Goal: Transaction & Acquisition: Purchase product/service

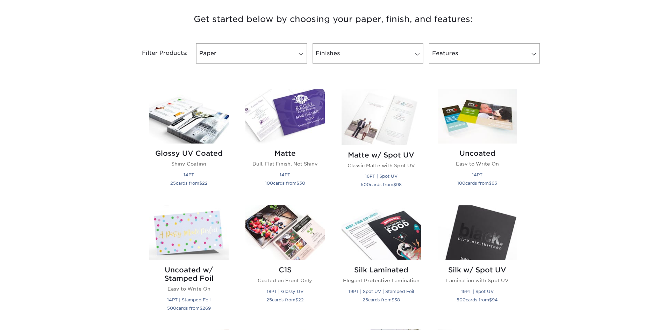
scroll to position [144, 0]
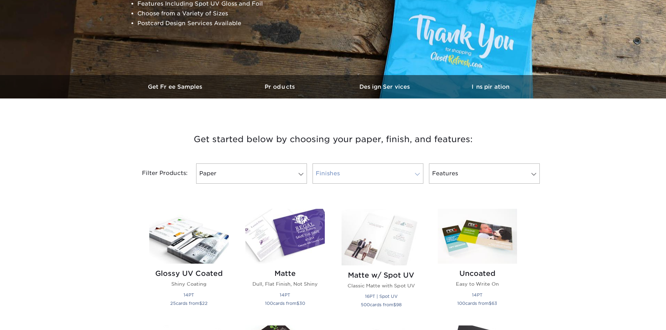
click at [359, 172] on link "Finishes" at bounding box center [368, 174] width 111 height 20
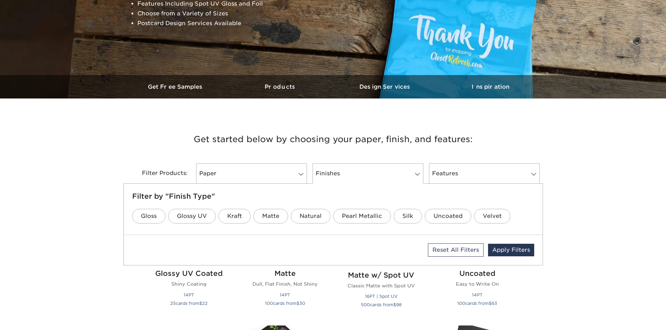
drag, startPoint x: 104, startPoint y: 149, endPoint x: 110, endPoint y: 152, distance: 7.0
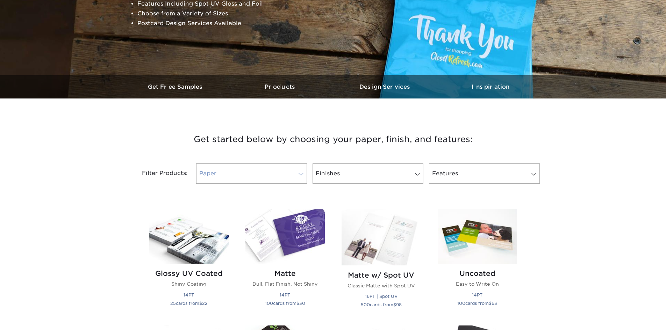
click at [241, 172] on link "Paper" at bounding box center [251, 174] width 111 height 20
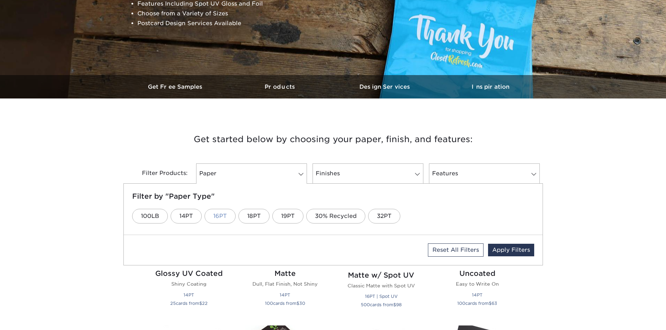
click at [216, 215] on link "16PT" at bounding box center [220, 216] width 31 height 15
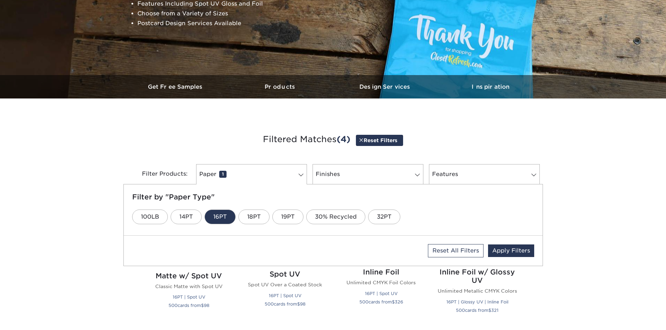
click at [150, 118] on div "Get started below by choosing your paper, finish, and features: Filtered Matche…" at bounding box center [333, 158] width 420 height 86
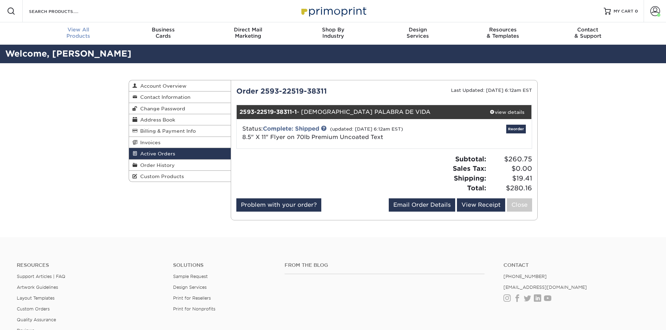
click at [83, 33] on div "View All Products" at bounding box center [78, 33] width 85 height 13
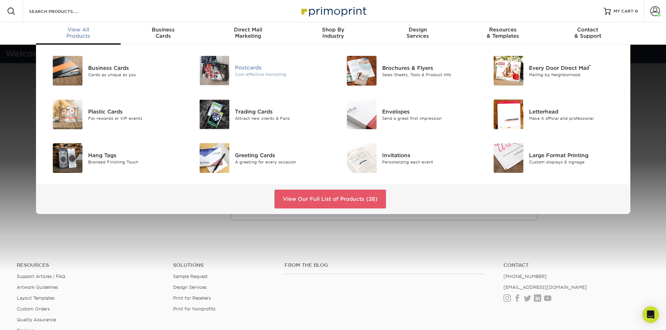
click at [247, 66] on div "Postcards" at bounding box center [281, 68] width 93 height 8
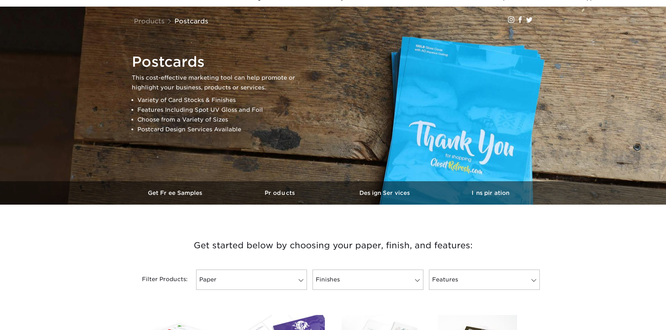
scroll to position [175, 0]
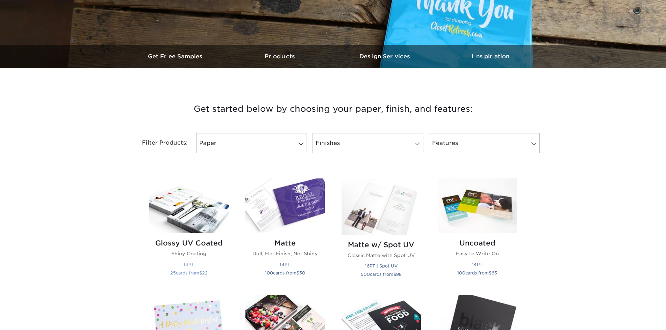
click at [178, 211] on img at bounding box center [188, 206] width 79 height 55
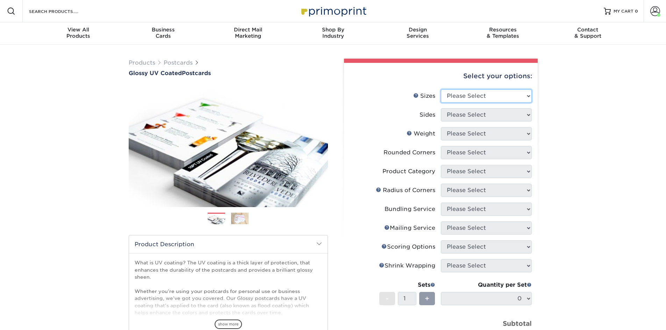
click at [490, 95] on select "Please Select 1.5" x 7" 2" x 4" 2" x 6" 2" x 7" 2" x 8" 2.12" x 5.5" 2.12" x 5.…" at bounding box center [486, 96] width 91 height 13
select select "4.00x6.00"
click at [441, 90] on select "Please Select 1.5" x 7" 2" x 4" 2" x 6" 2" x 7" 2" x 8" 2.12" x 5.5" 2.12" x 5.…" at bounding box center [486, 96] width 91 height 13
click at [472, 117] on select "Please Select Print Both Sides Print Front Only" at bounding box center [486, 114] width 91 height 13
select select "13abbda7-1d64-4f25-8bb2-c179b224825d"
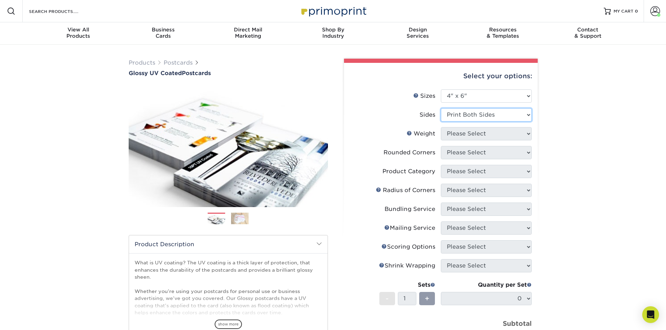
click at [441, 108] on select "Please Select Print Both Sides Print Front Only" at bounding box center [486, 114] width 91 height 13
click at [475, 135] on select "Please Select 14PT 16PT 18PT C1S" at bounding box center [486, 133] width 91 height 13
select select "16PT"
click at [441, 127] on select "Please Select 14PT 16PT 18PT C1S" at bounding box center [486, 133] width 91 height 13
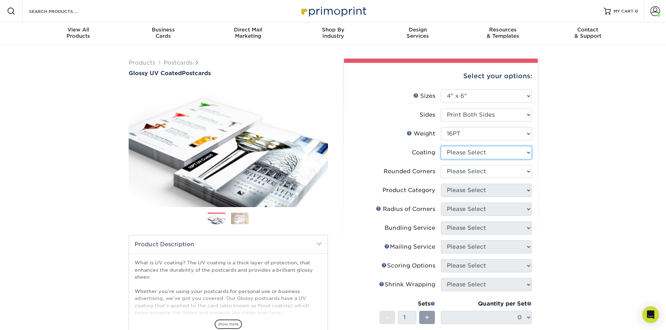
click at [472, 151] on select at bounding box center [486, 152] width 91 height 13
select select "ae367451-b2b8-45df-a344-0f05b6a12993"
click at [441, 146] on select at bounding box center [486, 152] width 91 height 13
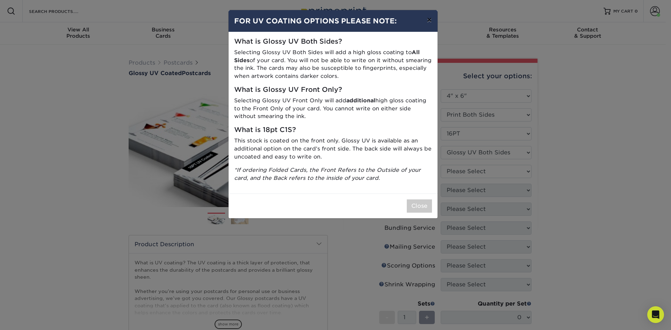
click at [430, 21] on button "×" at bounding box center [429, 20] width 16 height 20
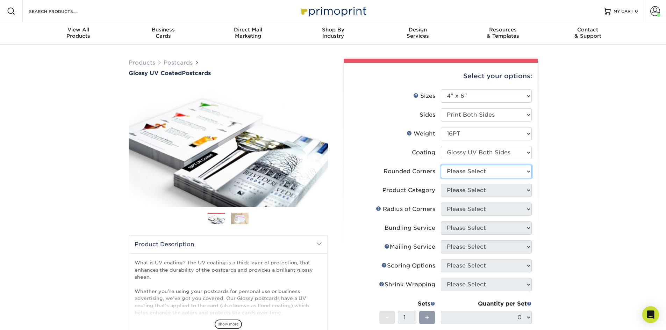
click at [466, 175] on select "Please Select Yes - Round 4 Corners No" at bounding box center [486, 171] width 91 height 13
select select "0"
click at [441, 165] on select "Please Select Yes - Round 4 Corners No" at bounding box center [486, 171] width 91 height 13
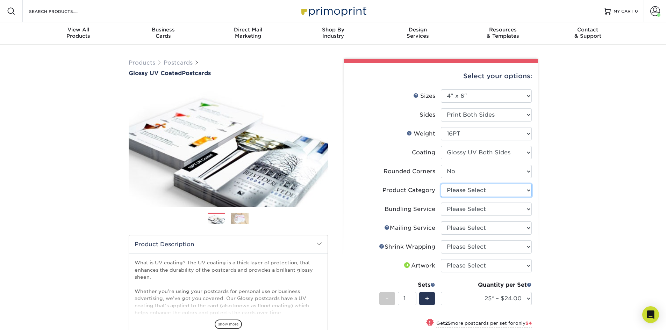
click at [492, 192] on select "Please Select Postcards" at bounding box center [486, 190] width 91 height 13
select select "9b7272e0-d6c8-4c3c-8e97-d3a1bcdab858"
click at [441, 184] on select "Please Select Postcards" at bounding box center [486, 190] width 91 height 13
click at [492, 207] on select "Please Select No Bundling Services Yes, Bundles of 50 (+2 Days) Yes, Bundles of…" at bounding box center [486, 209] width 91 height 13
select select "58689abb-25c0-461c-a4c3-a80b627d6649"
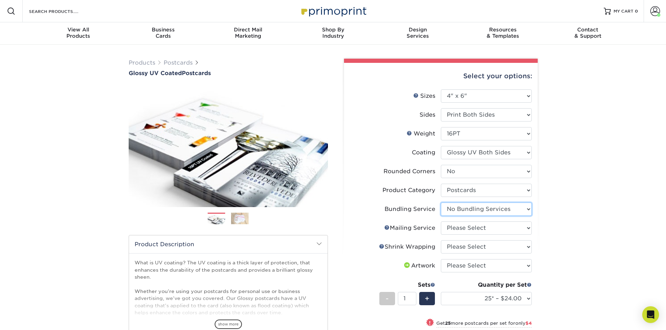
click at [441, 203] on select "Please Select No Bundling Services Yes, Bundles of 50 (+2 Days) Yes, Bundles of…" at bounding box center [486, 209] width 91 height 13
click at [482, 229] on select "Please Select No Direct Mailing Service No, I will mail/stamp/imprint Direct Ma…" at bounding box center [486, 228] width 91 height 13
select select "3e5e9bdd-d78a-4c28-a41d-fe1407925ca6"
click at [441, 222] on select "Please Select No Direct Mailing Service No, I will mail/stamp/imprint Direct Ma…" at bounding box center [486, 228] width 91 height 13
click at [475, 248] on select "Please Select No Shrink Wrapping Shrink Wrap 100 Per Package Shrink Wrap 50 Per…" at bounding box center [486, 247] width 91 height 13
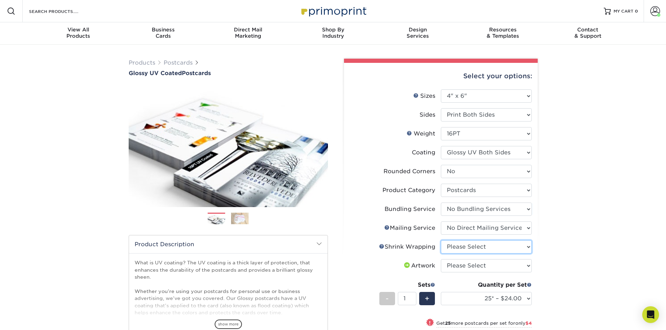
select select "c8749376-e7da-41d0-b3dc-647faf84d907"
click at [441, 241] on select "Please Select No Shrink Wrapping Shrink Wrap 100 Per Package Shrink Wrap 50 Per…" at bounding box center [486, 247] width 91 height 13
click at [477, 266] on select "Please Select I will upload files I need a design - $150" at bounding box center [486, 265] width 91 height 13
select select "upload"
click at [441, 259] on select "Please Select I will upload files I need a design - $150" at bounding box center [486, 265] width 91 height 13
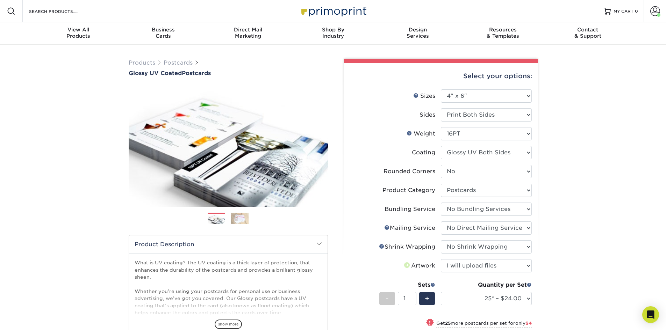
click at [546, 253] on div "Products Postcards Glossy UV Coated Postcards Previous Next show more 25" at bounding box center [333, 269] width 666 height 448
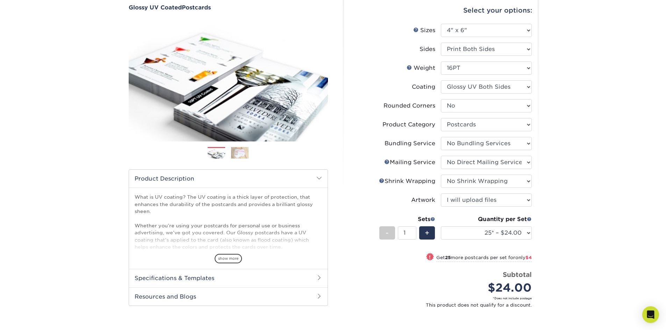
scroll to position [70, 0]
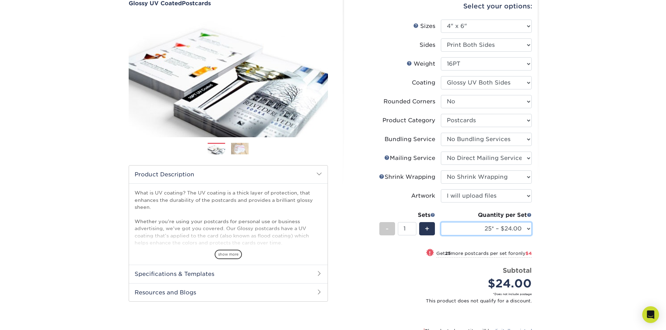
click at [511, 224] on select "25* – $24.00 50* – $28.00 75* – $34.00 100* – $41.00 250* – $74.00 500 – $88.00…" at bounding box center [486, 228] width 91 height 13
click at [508, 230] on select "25* – $24.00 50* – $28.00 75* – $34.00 100* – $41.00 250* – $74.00 500 – $88.00…" at bounding box center [486, 228] width 91 height 13
select select "5000 – $304.00"
click at [441, 222] on select "25* – $24.00 50* – $28.00 75* – $34.00 100* – $41.00 250* – $74.00 500 – $88.00…" at bounding box center [486, 228] width 91 height 13
click at [568, 135] on div "Products Postcards Glossy UV Coated Postcards Previous Next show more 25" at bounding box center [333, 192] width 666 height 434
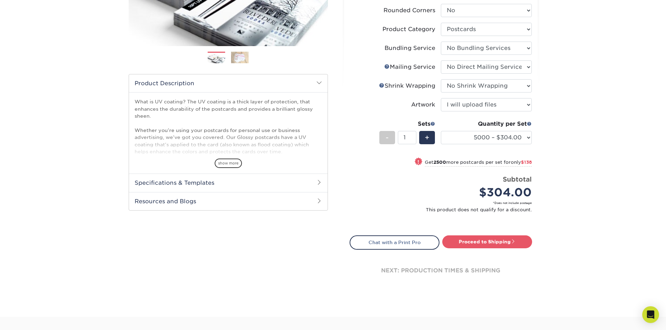
scroll to position [175, 0]
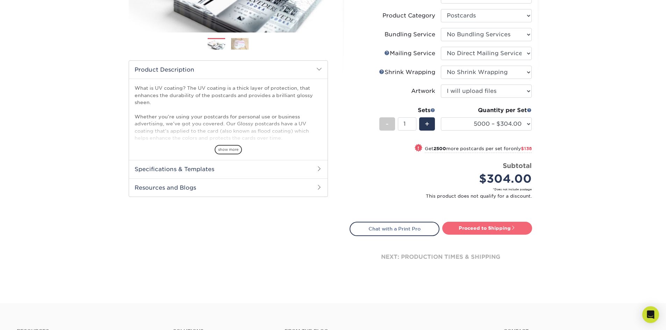
drag, startPoint x: 506, startPoint y: 228, endPoint x: 525, endPoint y: 223, distance: 19.9
click at [506, 228] on link "Proceed to Shipping" at bounding box center [487, 228] width 90 height 13
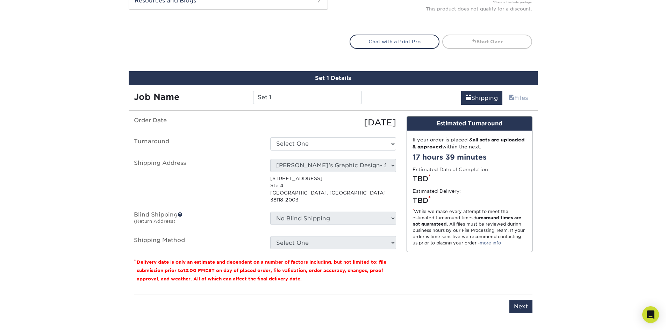
scroll to position [416, 0]
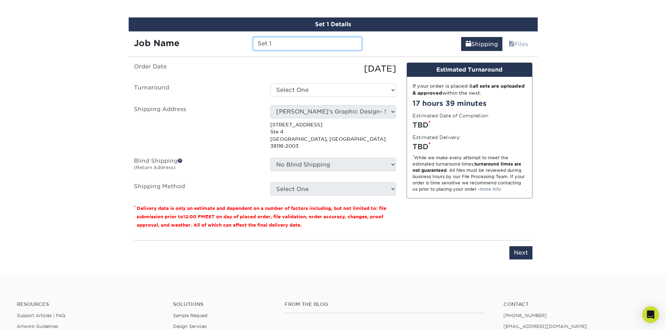
drag, startPoint x: 287, startPoint y: 43, endPoint x: 193, endPoint y: 45, distance: 94.1
click at [200, 44] on div "Job Name Set 1" at bounding box center [248, 43] width 239 height 13
type input "ROYAL'S KITCHEN"
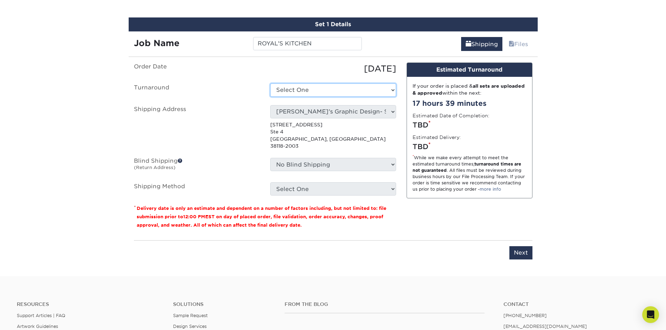
click at [291, 87] on select "Select One 2-4 Business Days 2 Day Next Business Day" at bounding box center [333, 90] width 126 height 13
select select "32a655cc-249c-455c-bdd0-eebfba7b1c8e"
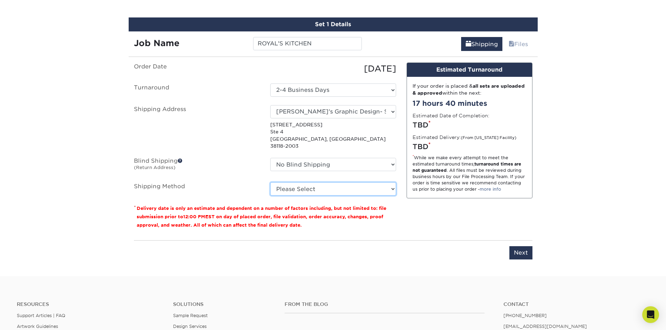
click at [310, 183] on select "Please Select Ground Shipping (+$45.47) 3 Day Shipping Service (+$85.05) 2 Day …" at bounding box center [333, 189] width 126 height 13
select select "03"
click at [270, 183] on select "Please Select Ground Shipping (+$45.47) 3 Day Shipping Service (+$85.05) 2 Day …" at bounding box center [333, 189] width 126 height 13
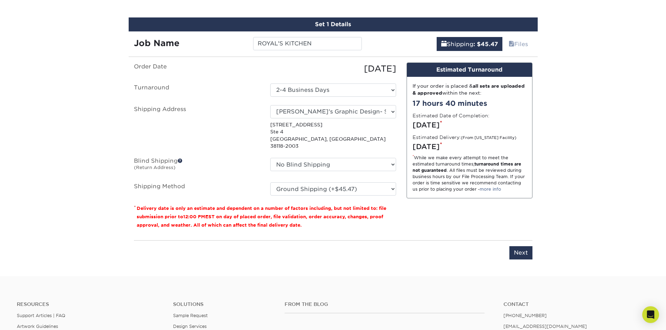
click at [442, 226] on div "Design Estimated Turnaround If your order is placed & all sets are uploaded & a…" at bounding box center [469, 149] width 136 height 173
click at [522, 249] on input "Next" at bounding box center [521, 253] width 23 height 13
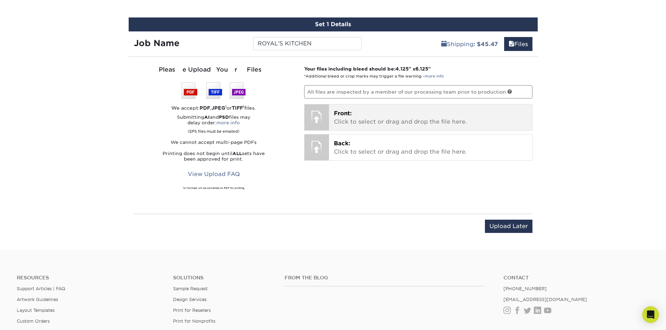
click at [389, 121] on p "Front: Click to select or drag and drop the file here." at bounding box center [430, 117] width 193 height 17
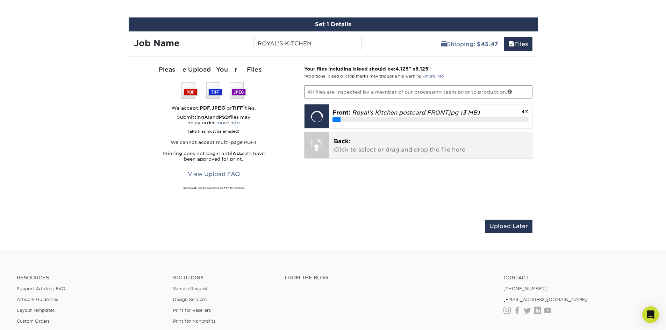
click at [360, 148] on p "Back: Click to select or drag and drop the file here." at bounding box center [430, 145] width 193 height 17
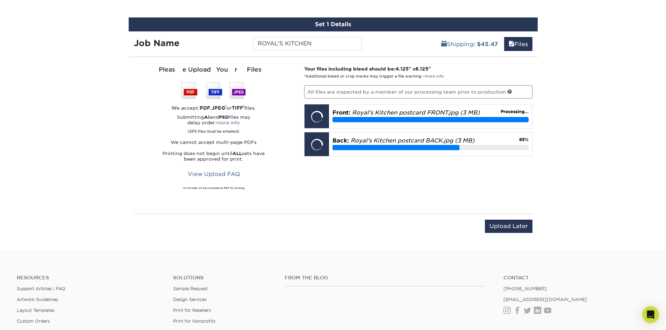
scroll to position [451, 0]
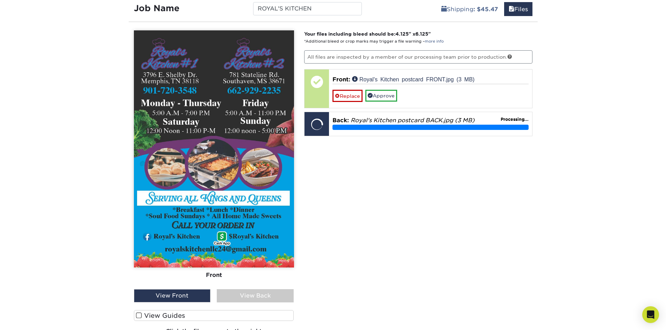
click at [199, 317] on label "View Guides" at bounding box center [214, 316] width 160 height 11
click at [0, 0] on input "View Guides" at bounding box center [0, 0] width 0 height 0
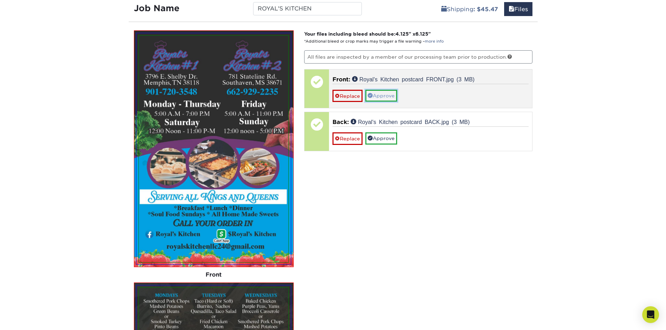
click at [390, 91] on link "Approve" at bounding box center [381, 96] width 32 height 12
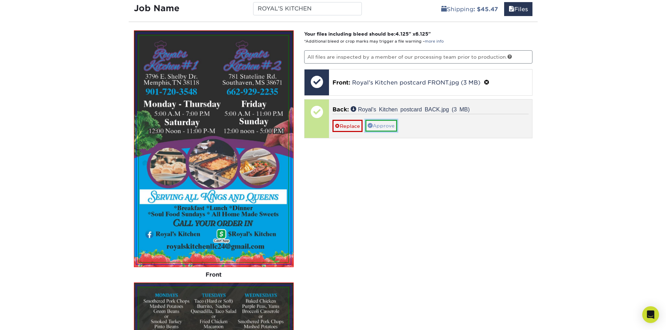
click at [387, 126] on link "Approve" at bounding box center [381, 126] width 32 height 12
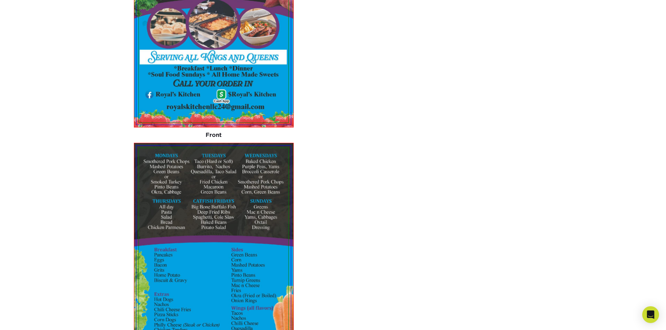
scroll to position [801, 0]
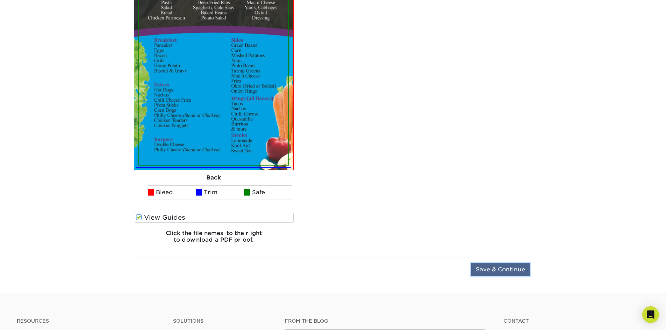
click at [508, 268] on input "Save & Continue" at bounding box center [500, 269] width 58 height 13
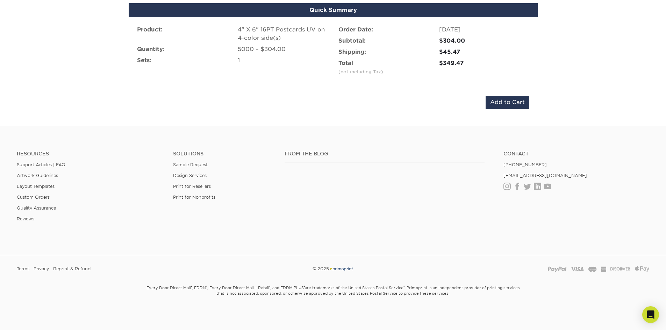
scroll to position [476, 0]
click at [508, 104] on input "Add to Cart" at bounding box center [508, 102] width 44 height 13
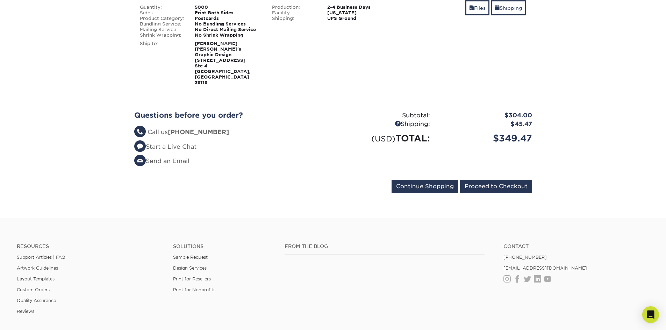
scroll to position [140, 0]
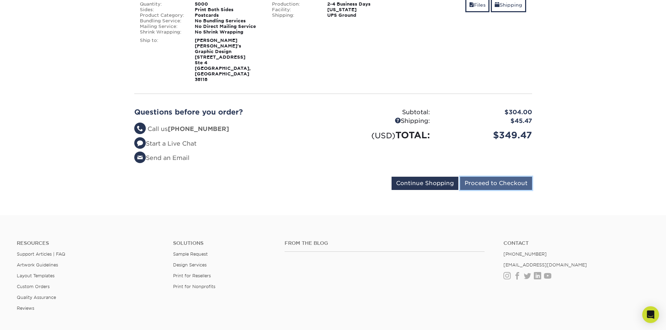
click at [524, 177] on input "Proceed to Checkout" at bounding box center [496, 183] width 72 height 13
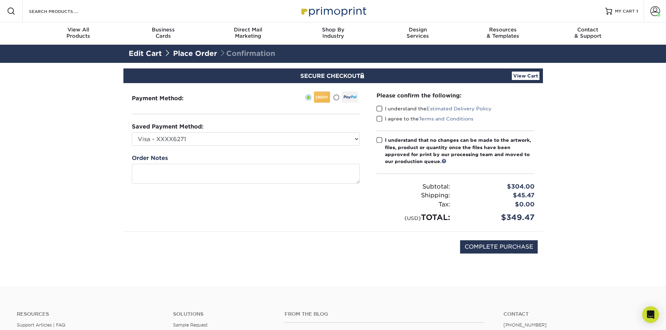
click at [378, 109] on span at bounding box center [380, 109] width 6 height 7
click at [0, 0] on input "I understand the Estimated Delivery Policy" at bounding box center [0, 0] width 0 height 0
click at [380, 120] on span at bounding box center [380, 119] width 6 height 7
click at [0, 0] on input "I agree to the Terms and Conditions" at bounding box center [0, 0] width 0 height 0
click at [381, 139] on span at bounding box center [380, 140] width 6 height 7
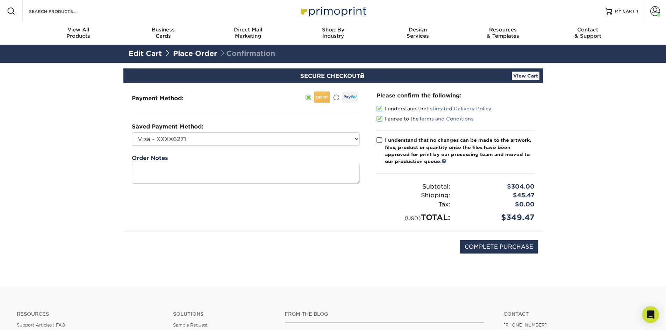
click at [0, 0] on input "I understand that no changes can be made to the artwork, files, product or quan…" at bounding box center [0, 0] width 0 height 0
click at [523, 249] on input "COMPLETE PURCHASE" at bounding box center [499, 247] width 78 height 13
type input "PROCESSING, PLEASE WAIT..."
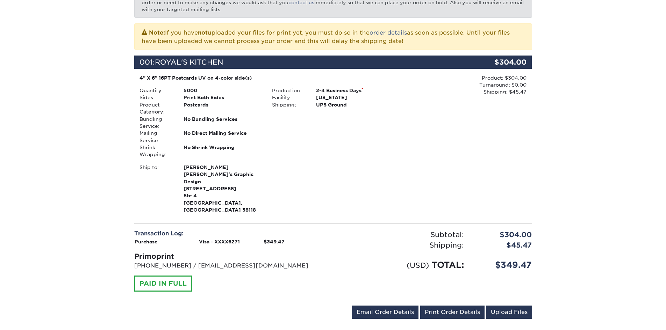
scroll to position [140, 0]
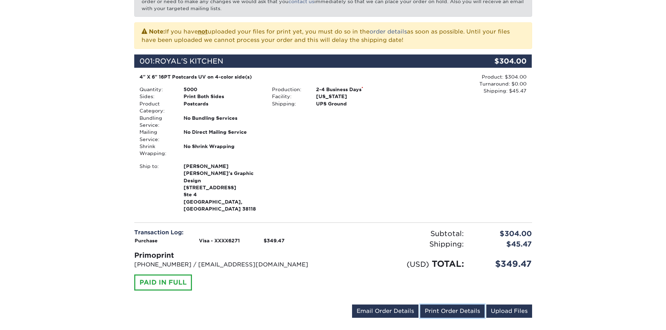
drag, startPoint x: 444, startPoint y: 296, endPoint x: 505, endPoint y: 270, distance: 66.3
click at [444, 305] on link "Print Order Details" at bounding box center [452, 311] width 64 height 13
